Goal: Transaction & Acquisition: Purchase product/service

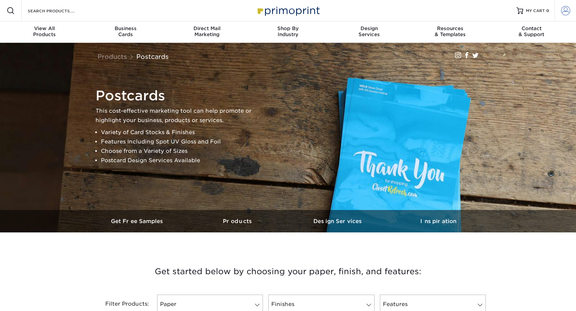
type input "[PERSON_NAME][EMAIL_ADDRESS][DOMAIN_NAME]"
click at [564, 8] on span at bounding box center [565, 10] width 9 height 9
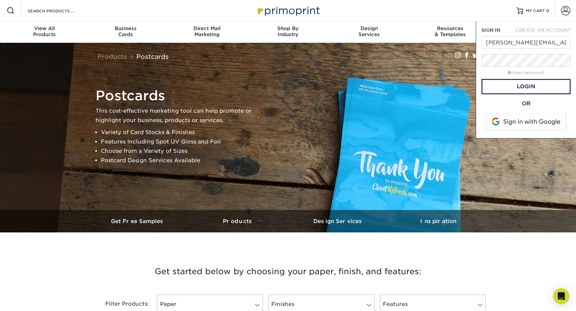
click at [514, 120] on span at bounding box center [526, 121] width 85 height 17
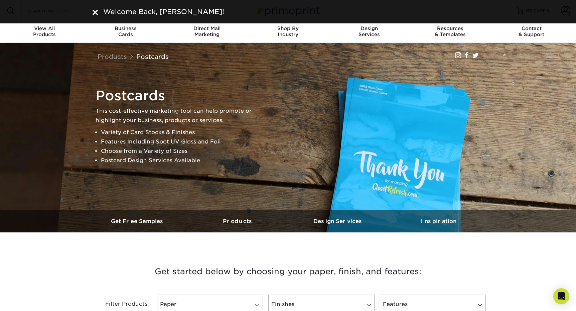
click at [98, 12] on div "Welcome Back, Hillary!" at bounding box center [288, 12] width 391 height 10
click at [96, 15] on img at bounding box center [95, 12] width 5 height 5
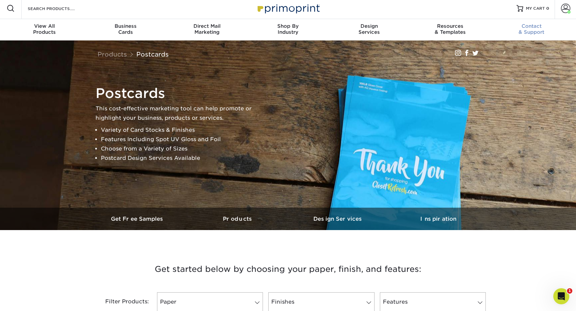
scroll to position [3, 0]
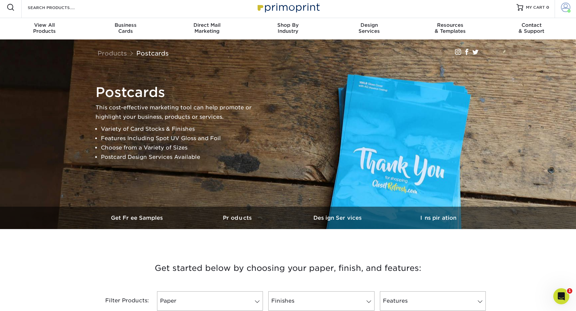
click at [566, 9] on span at bounding box center [565, 7] width 9 height 9
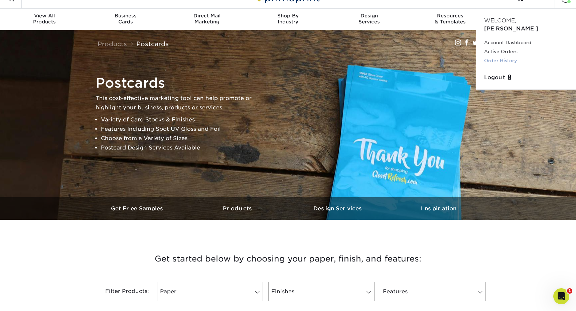
scroll to position [15, 0]
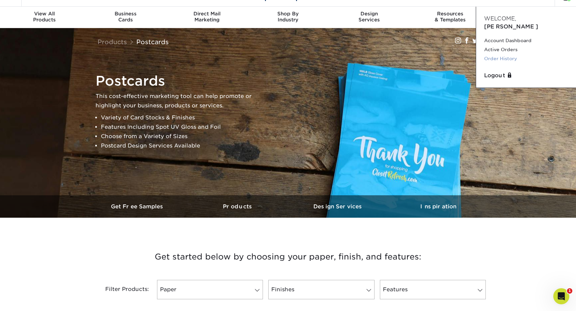
click at [494, 54] on link "Order History" at bounding box center [526, 58] width 84 height 9
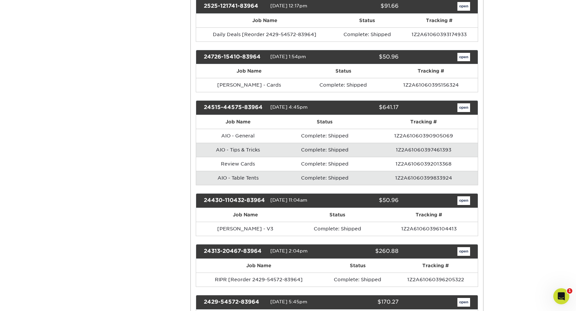
scroll to position [302, 0]
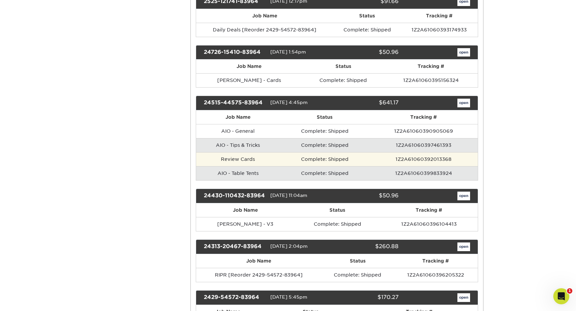
click at [244, 159] on td "Review Cards" at bounding box center [238, 159] width 84 height 14
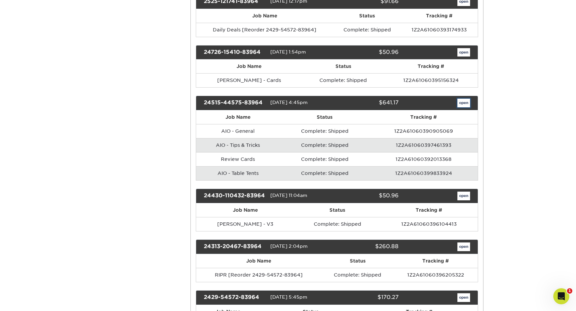
click at [458, 105] on link "open" at bounding box center [464, 103] width 13 height 9
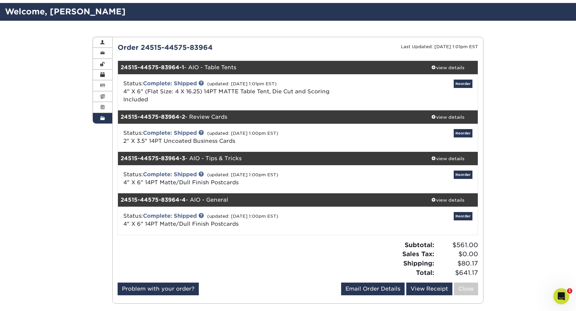
scroll to position [38, 0]
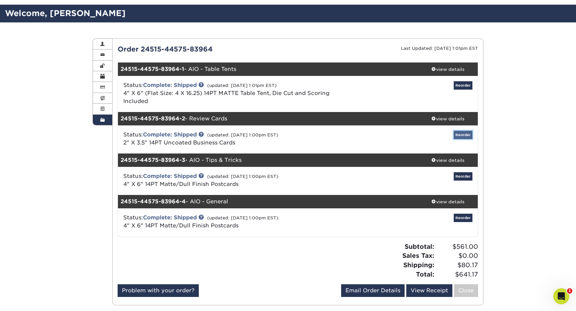
click at [468, 133] on link "Reorder" at bounding box center [463, 135] width 19 height 8
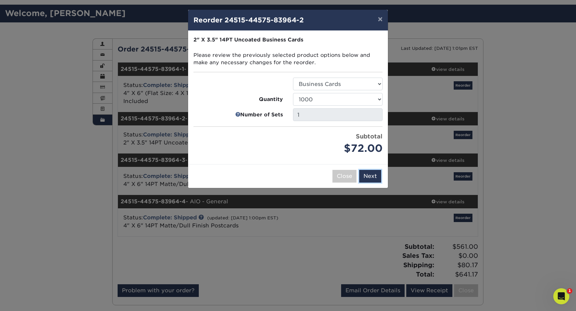
click at [368, 180] on button "Next" at bounding box center [370, 176] width 22 height 13
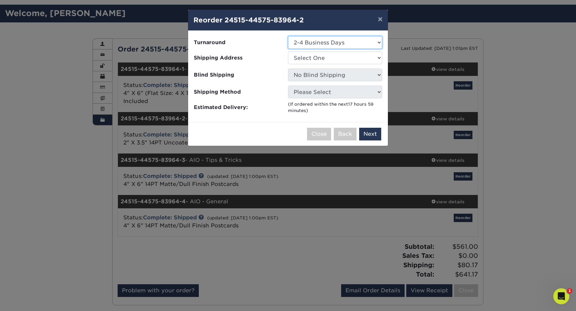
click at [310, 47] on select "Select One 2-4 Business Days 2 Day Next Business Day" at bounding box center [335, 42] width 94 height 13
select select "30012777-12a2-4f40-980d-965c44ccfa38"
click at [288, 36] on select "Select One 2-4 Business Days 2 Day Next Business Day" at bounding box center [335, 42] width 94 height 13
click at [310, 63] on select "Select One 6900 - Retail Leiffa Holly Leiffa Lab Leiffa Medical" at bounding box center [335, 57] width 94 height 13
select select "282832"
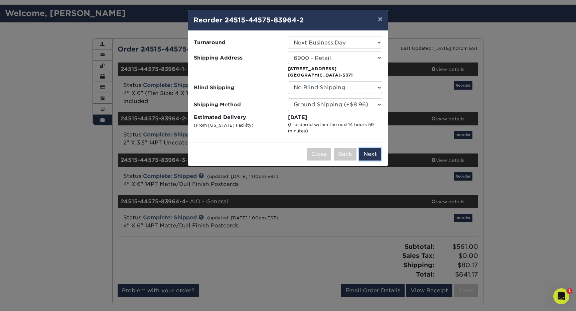
click at [364, 155] on button "Next" at bounding box center [370, 154] width 22 height 13
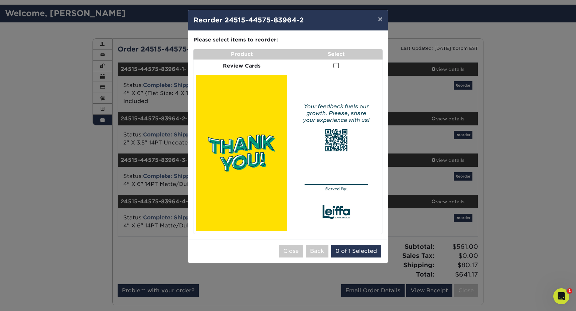
click at [340, 64] on td at bounding box center [336, 66] width 93 height 13
click at [338, 65] on span at bounding box center [337, 66] width 6 height 6
click at [0, 0] on input "checkbox" at bounding box center [0, 0] width 0 height 0
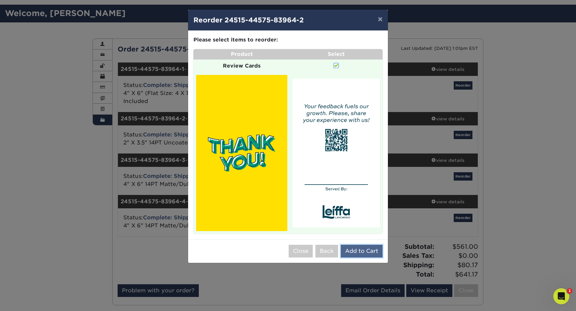
click at [358, 251] on button "Add to Cart" at bounding box center [362, 251] width 42 height 13
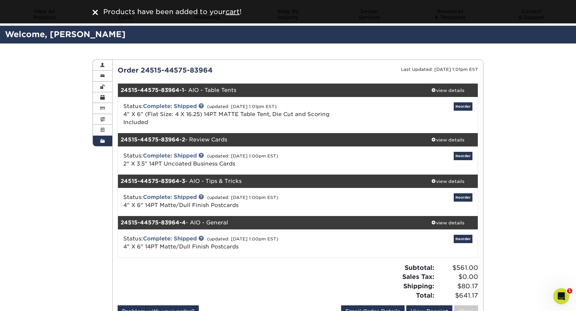
scroll to position [0, 0]
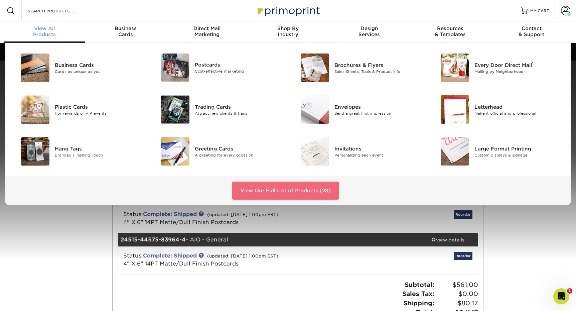
click at [288, 191] on link "View Our Full List of Products (28)" at bounding box center [285, 191] width 107 height 18
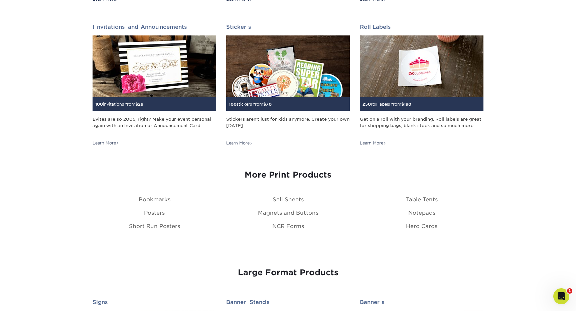
scroll to position [669, 0]
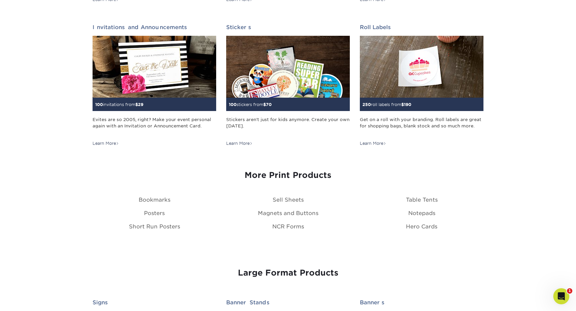
click at [285, 206] on div "More Print Products Bookmarks Sell Sheets Table Tents Posters Magnets and Butto…" at bounding box center [288, 199] width 401 height 74
click at [289, 201] on link "Sell Sheets" at bounding box center [288, 200] width 31 height 6
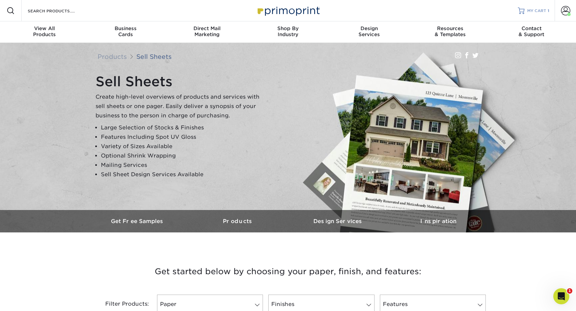
click at [539, 13] on span "MY CART" at bounding box center [537, 11] width 19 height 6
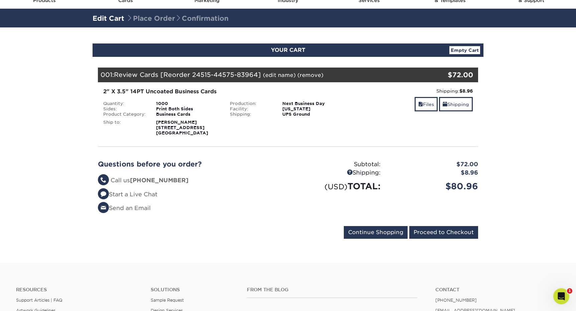
scroll to position [48, 0]
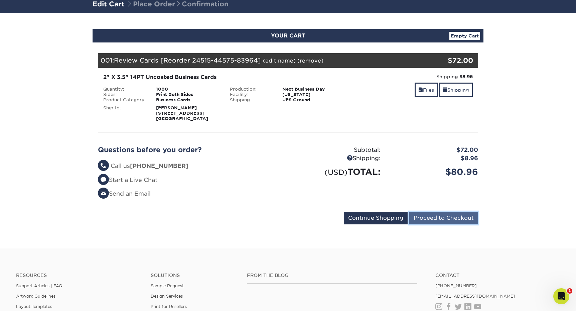
click at [424, 221] on input "Proceed to Checkout" at bounding box center [444, 218] width 69 height 13
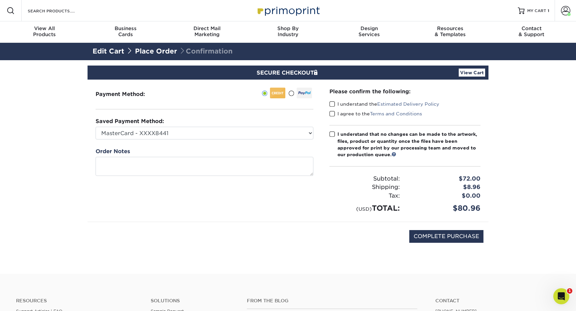
click at [328, 136] on div "Please confirm the following: I understand the Estimated Delivery Policy I agre…" at bounding box center [405, 151] width 167 height 142
click at [331, 134] on span at bounding box center [333, 134] width 6 height 6
click at [0, 0] on input "I understand that no changes can be made to the artwork, files, product or quan…" at bounding box center [0, 0] width 0 height 0
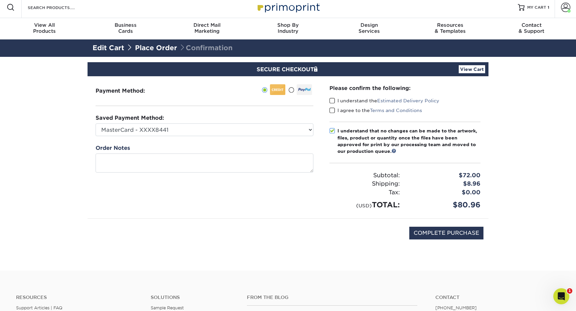
click at [331, 111] on span at bounding box center [333, 110] width 6 height 6
click at [0, 0] on input "I agree to the Terms and Conditions" at bounding box center [0, 0] width 0 height 0
click at [331, 101] on span at bounding box center [333, 101] width 6 height 6
click at [0, 0] on input "I understand the Estimated Delivery Policy" at bounding box center [0, 0] width 0 height 0
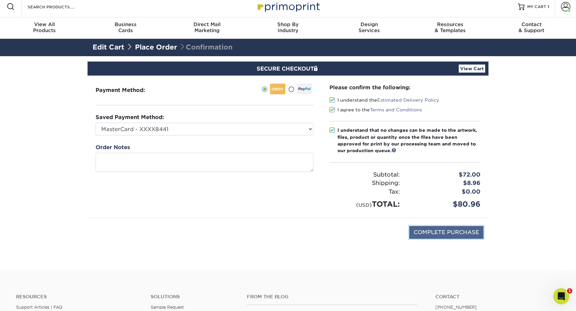
click at [416, 228] on input "COMPLETE PURCHASE" at bounding box center [447, 232] width 74 height 13
type input "PROCESSING, PLEASE WAIT..."
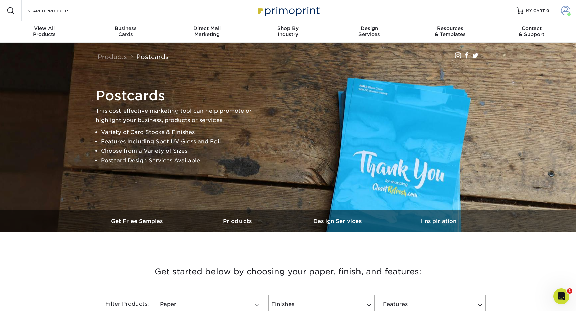
click at [567, 9] on span at bounding box center [565, 10] width 9 height 9
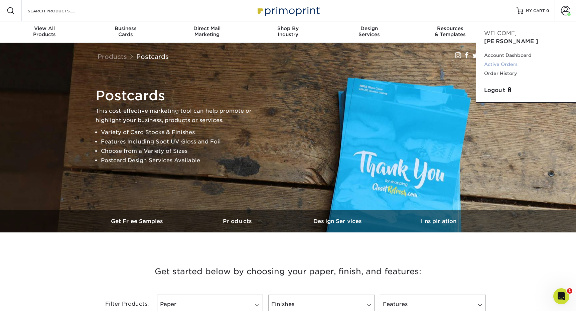
click at [507, 60] on link "Active Orders" at bounding box center [526, 64] width 84 height 9
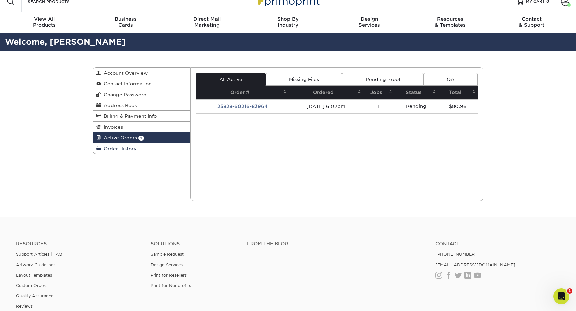
click at [126, 151] on span "Order History" at bounding box center [119, 148] width 36 height 5
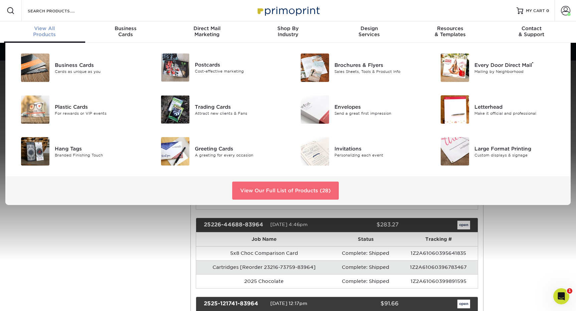
click at [255, 191] on link "View Our Full List of Products (28)" at bounding box center [285, 191] width 107 height 18
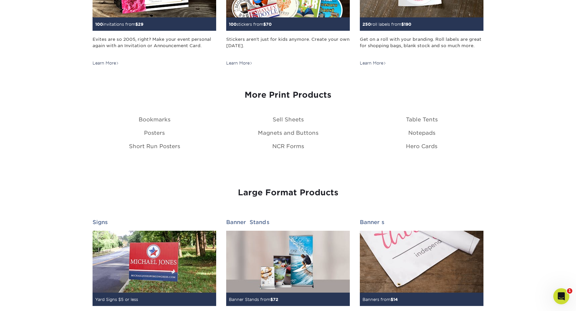
scroll to position [751, 0]
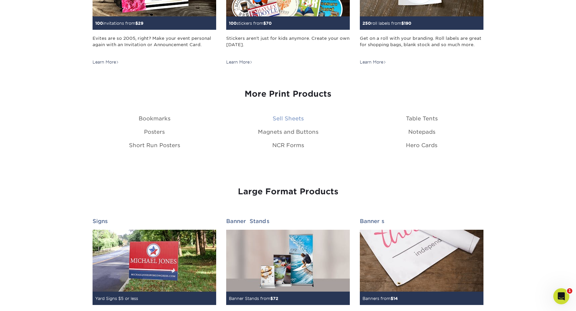
click at [282, 121] on link "Sell Sheets" at bounding box center [288, 118] width 31 height 6
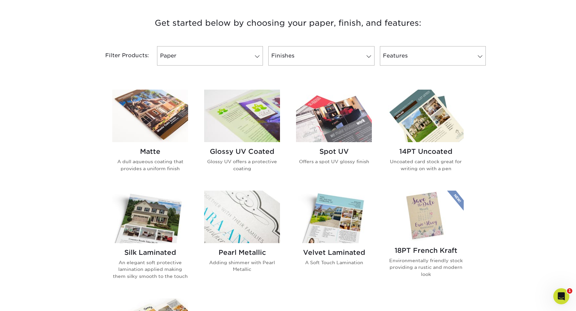
scroll to position [208, 0]
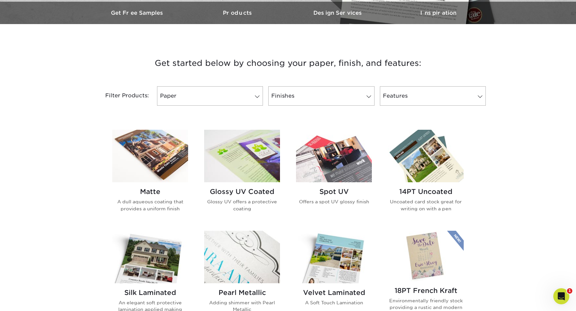
click at [417, 168] on img at bounding box center [426, 156] width 76 height 52
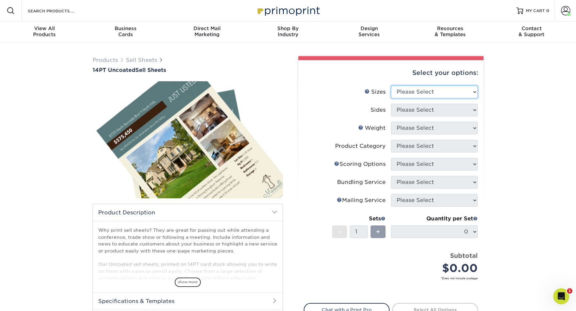
click at [416, 87] on select "Please Select 6" x 18" 7" x 12" 8" x 10" 8.5" x 11" 8.5" x 14" 9" x 12" 9" x 18…" at bounding box center [434, 92] width 87 height 13
select select "8.50x11.00"
click at [391, 86] on select "Please Select 6" x 18" 7" x 12" 8" x 10" 8.5" x 11" 8.5" x 14" 9" x 12" 9" x 18…" at bounding box center [434, 92] width 87 height 13
click at [404, 110] on select "Please Select Print Both Sides Print Front Only" at bounding box center [434, 110] width 87 height 13
select select "13abbda7-1d64-4f25-8bb2-c179b224825d"
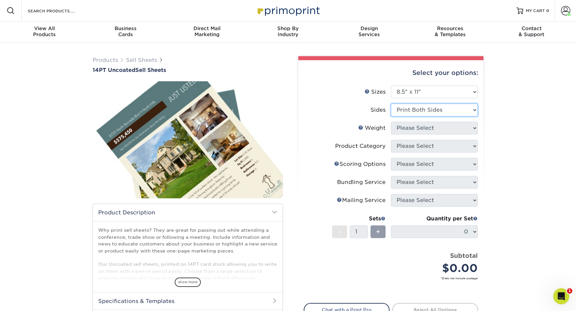
click at [391, 104] on select "Please Select Print Both Sides Print Front Only" at bounding box center [434, 110] width 87 height 13
click at [400, 128] on select "Please Select" at bounding box center [434, 128] width 87 height 13
click at [391, 122] on select "Please Select 14PT 14PT Uncoated" at bounding box center [434, 128] width 87 height 13
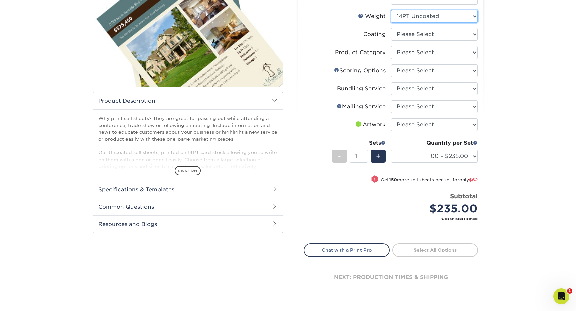
scroll to position [77, 0]
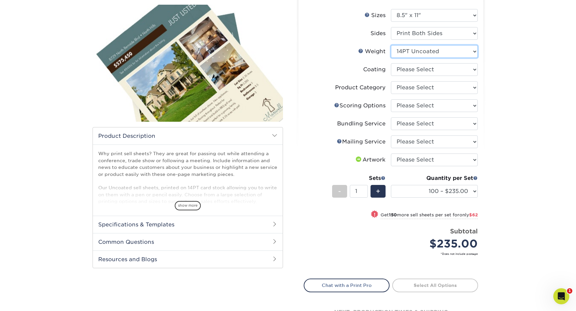
click at [432, 51] on select "Please Select 14PT 14PT Uncoated" at bounding box center [434, 51] width 87 height 13
select select "14PT"
click at [391, 45] on select "Please Select 14PT 14PT Uncoated" at bounding box center [434, 51] width 87 height 13
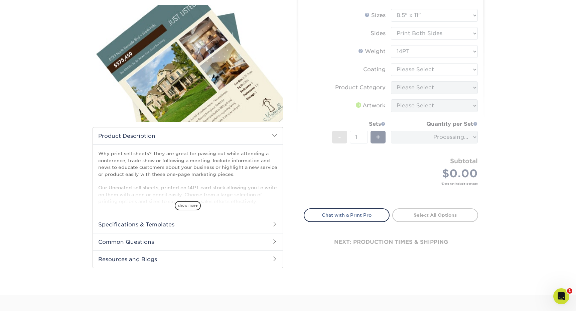
click at [424, 70] on form "Sizes Help Sizes Please Select 6" x 18" 7" x 12" 8" x 10" 8.5" x 11" 8.5" x 14"…" at bounding box center [391, 105] width 175 height 192
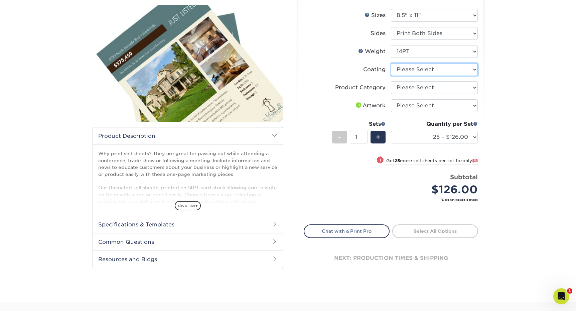
click at [424, 70] on select at bounding box center [434, 69] width 87 height 13
select select "3e7618de-abca-4bda-9f97-8b9129e913d8"
click at [391, 63] on select at bounding box center [434, 69] width 87 height 13
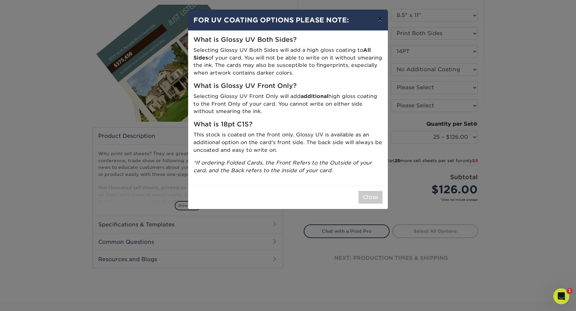
click at [380, 18] on button "×" at bounding box center [380, 19] width 15 height 19
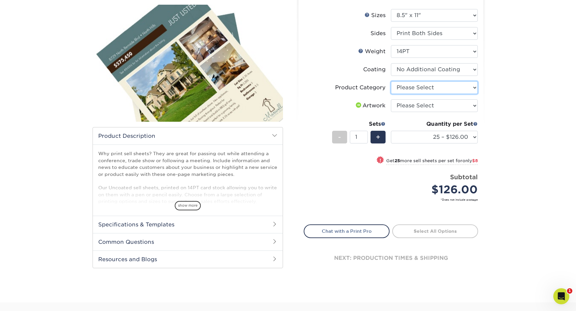
click at [405, 84] on select "Please Select Sell Sheets" at bounding box center [434, 87] width 87 height 13
select select "eddd4a87-9082-47bb-843b-3bca55f6c842"
click at [391, 81] on select "Please Select Sell Sheets" at bounding box center [434, 87] width 87 height 13
click at [409, 105] on select "Please Select I will upload files I need a design - $150" at bounding box center [434, 105] width 87 height 13
select select "upload"
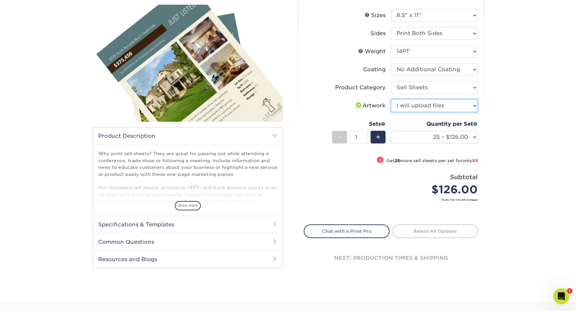
click at [391, 99] on select "Please Select I will upload files I need a design - $150" at bounding box center [434, 105] width 87 height 13
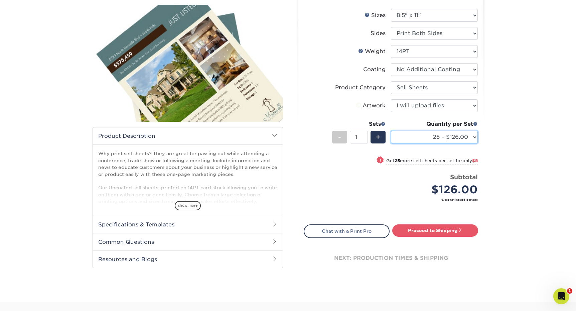
click at [426, 143] on select "25 – $126.00 50 – $134.00 75 – $141.00 100 – $157.00 250 – $239.00 500 – $286.00" at bounding box center [434, 137] width 87 height 13
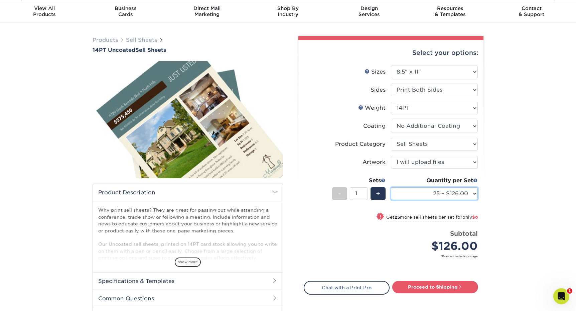
scroll to position [0, 0]
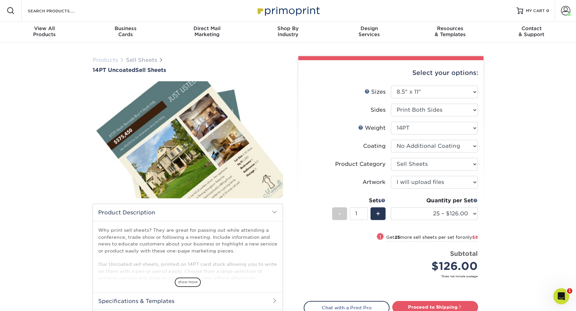
click at [107, 58] on link "Products" at bounding box center [105, 60] width 25 height 6
